Goal: Find specific page/section: Find specific page/section

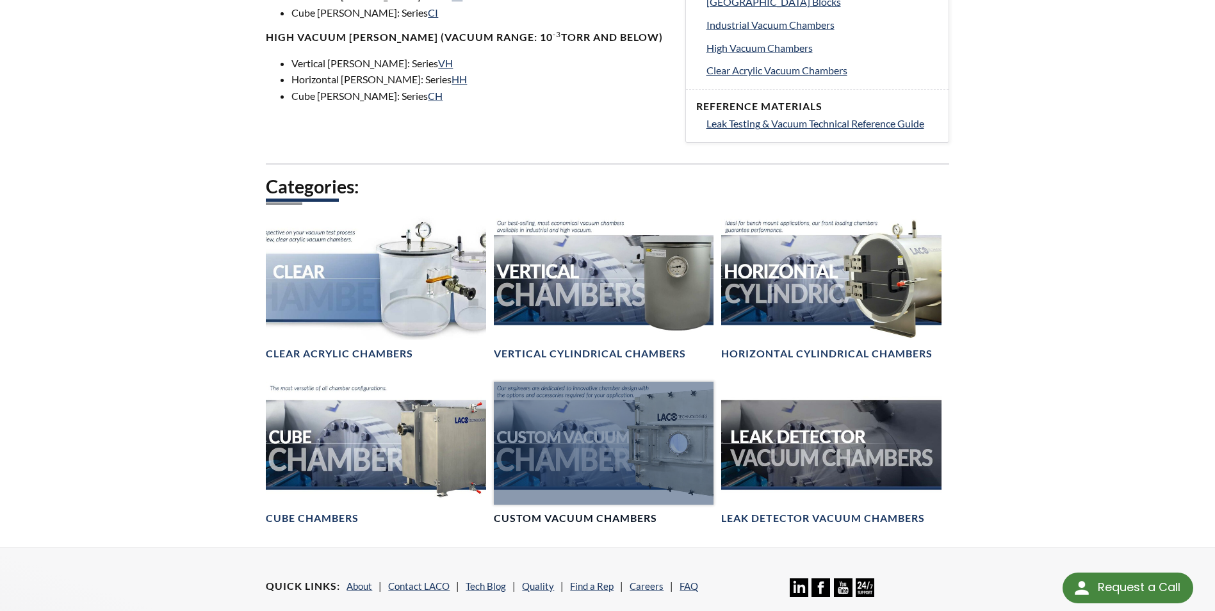
scroll to position [640, 0]
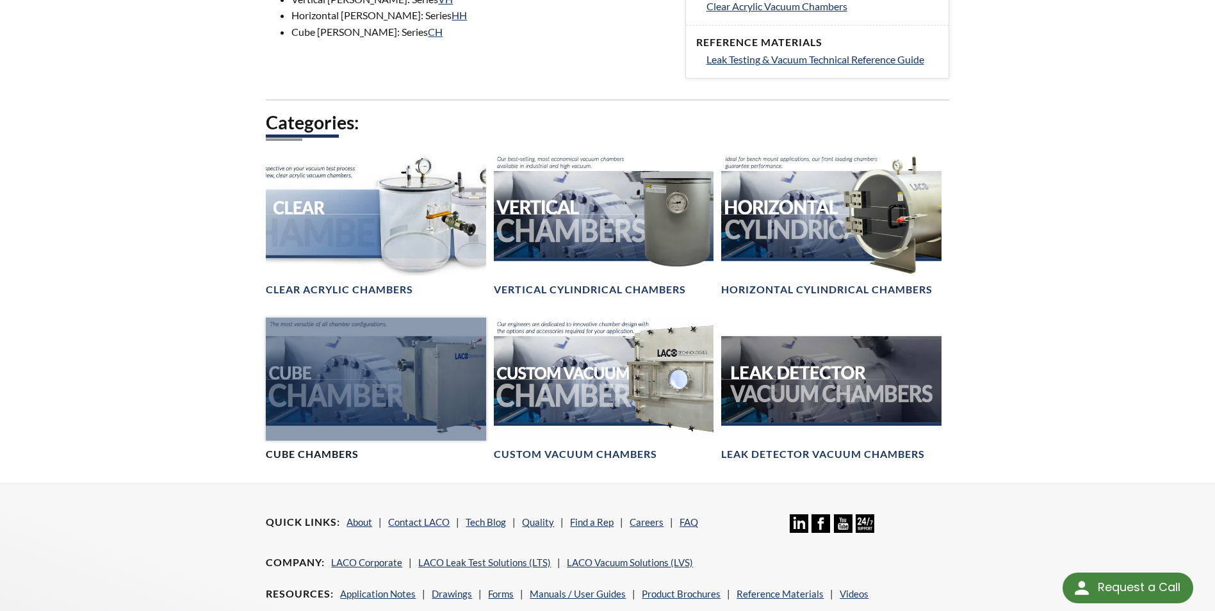
click at [423, 380] on div at bounding box center [376, 380] width 220 height 124
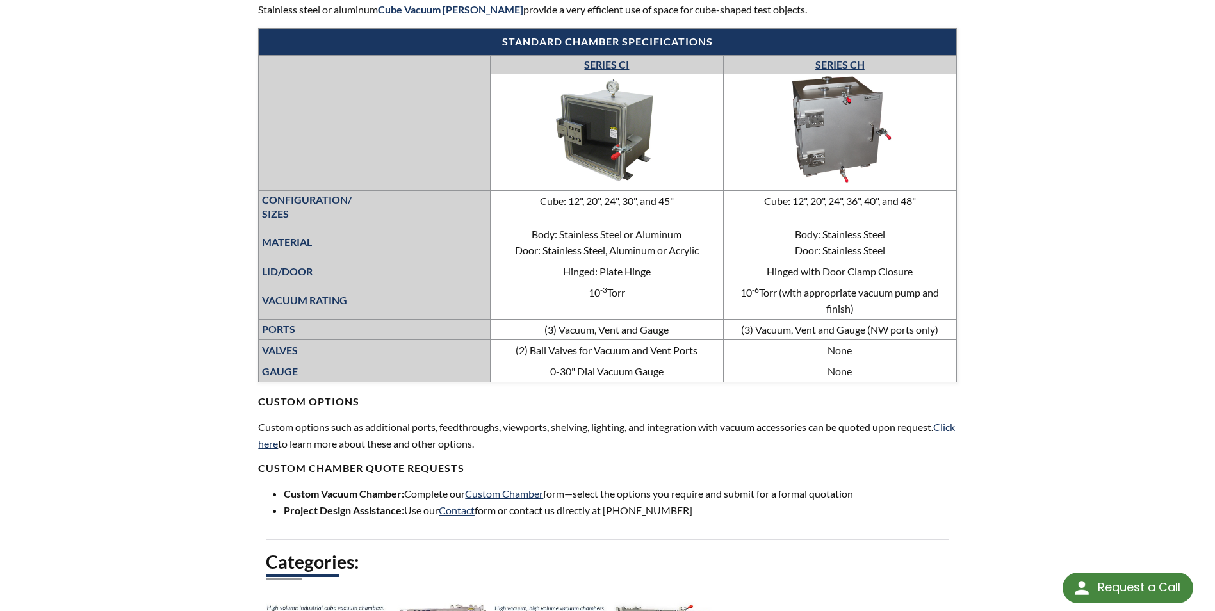
scroll to position [448, 0]
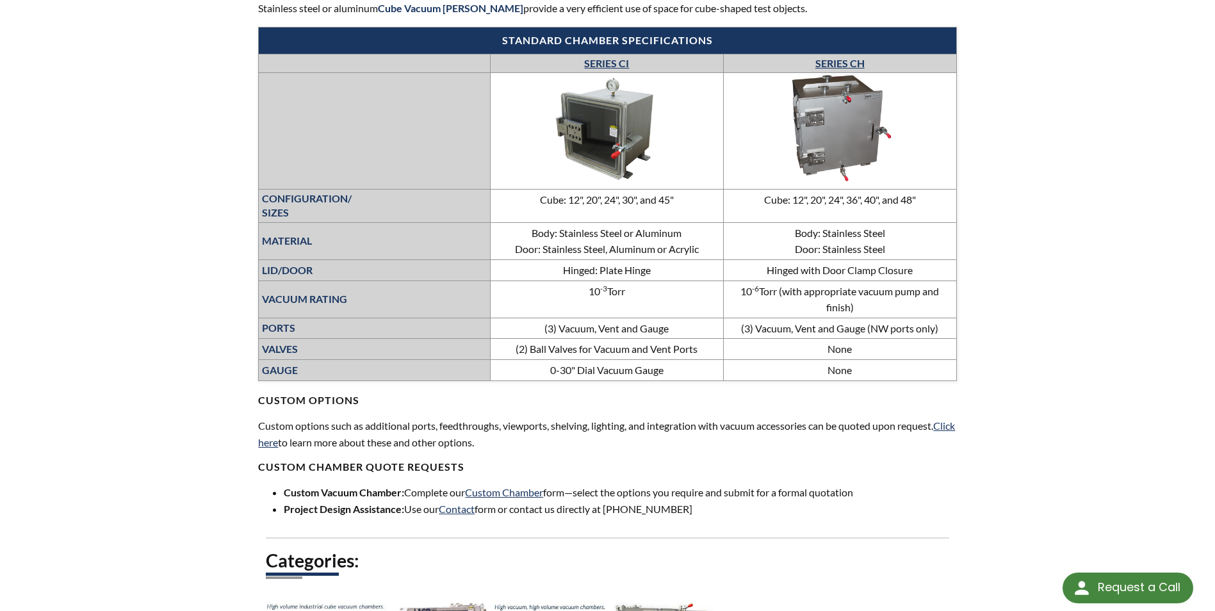
click at [608, 331] on td "(3) Vacuum, Vent and Gauge" at bounding box center [606, 328] width 233 height 21
drag, startPoint x: 608, startPoint y: 331, endPoint x: 609, endPoint y: 346, distance: 14.8
click at [609, 346] on td "(2) Ball Valves for Vacuum and Vent Ports" at bounding box center [606, 349] width 233 height 21
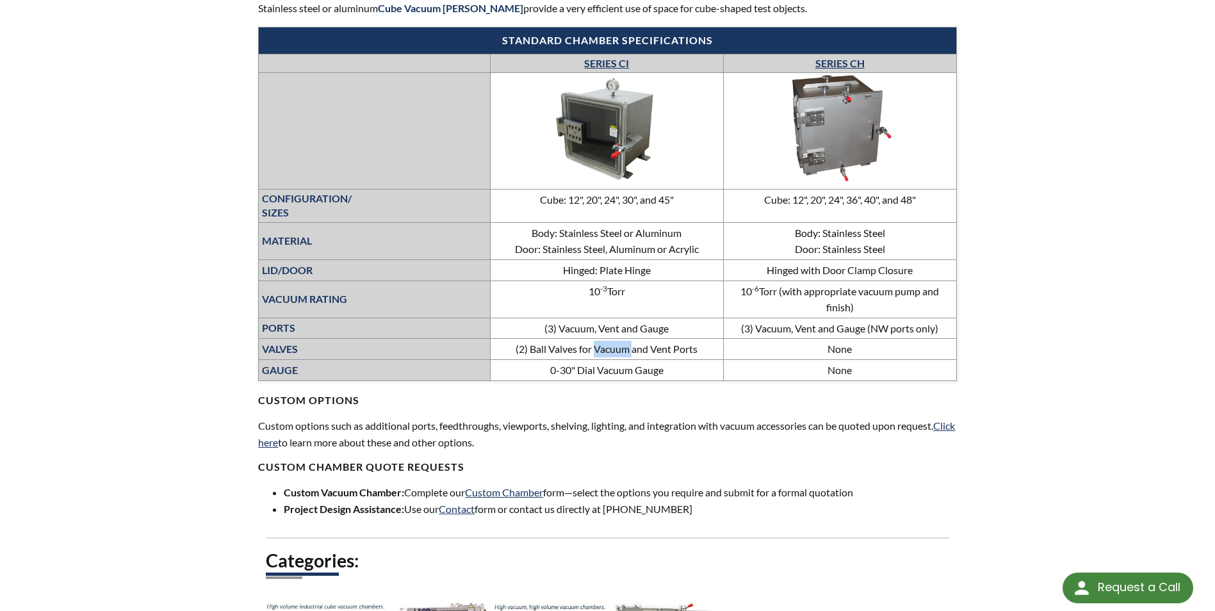
click at [609, 346] on td "(2) Ball Valves for Vacuum and Vent Ports" at bounding box center [606, 349] width 233 height 21
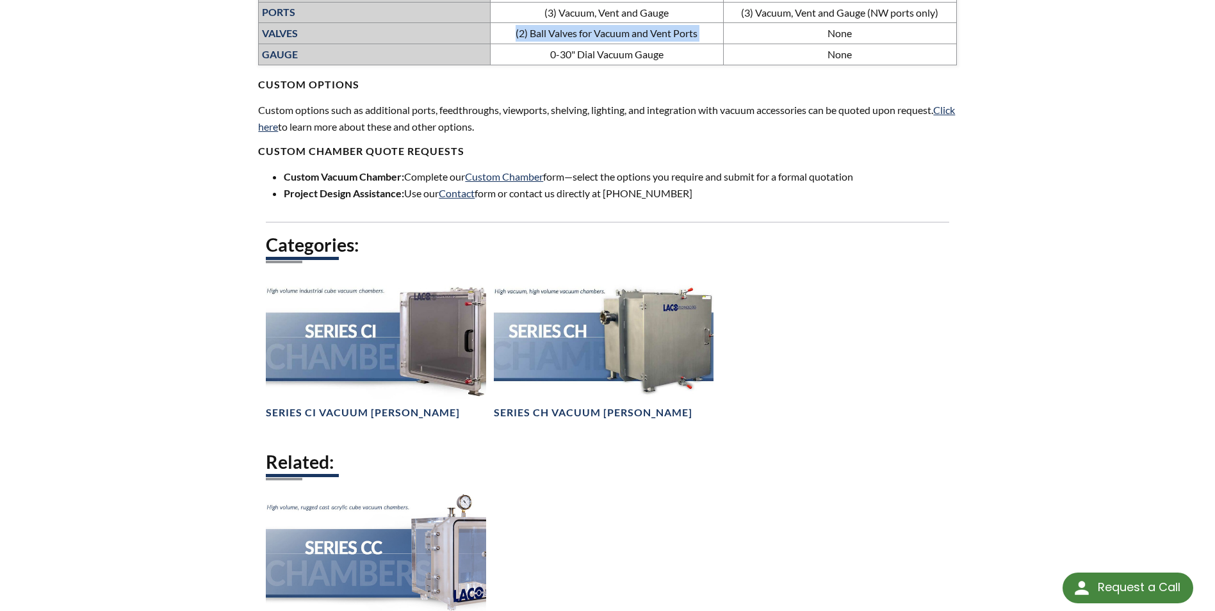
scroll to position [896, 0]
